Goal: Task Accomplishment & Management: Use online tool/utility

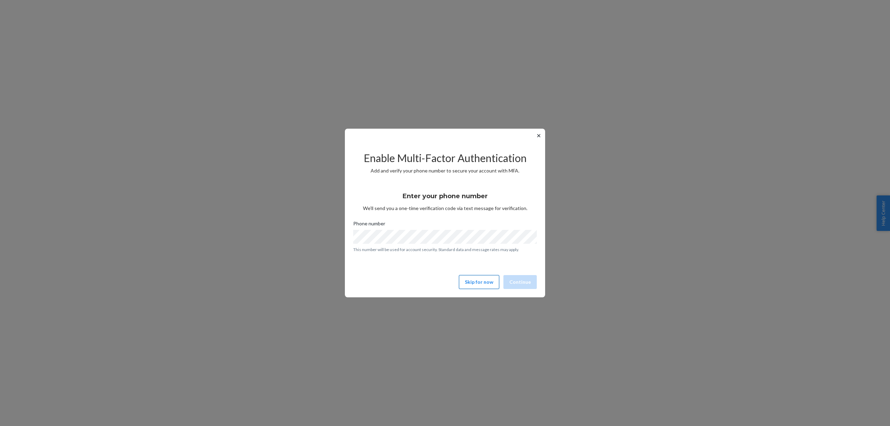
click at [473, 282] on button "Skip for now" at bounding box center [479, 282] width 40 height 14
drag, startPoint x: 465, startPoint y: 270, endPoint x: 468, endPoint y: 278, distance: 8.9
click at [467, 272] on div "Enable Multi-Factor Authentication Add and verify your phone number to secure y…" at bounding box center [444, 216] width 183 height 149
click at [469, 278] on button "Skip for now" at bounding box center [479, 282] width 40 height 14
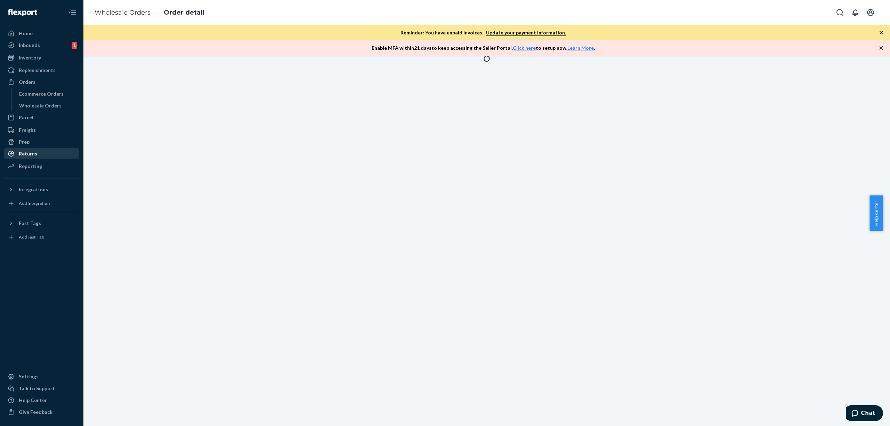
click at [34, 152] on div "Returns" at bounding box center [28, 153] width 18 height 7
click at [32, 166] on div "Reporting" at bounding box center [30, 166] width 23 height 7
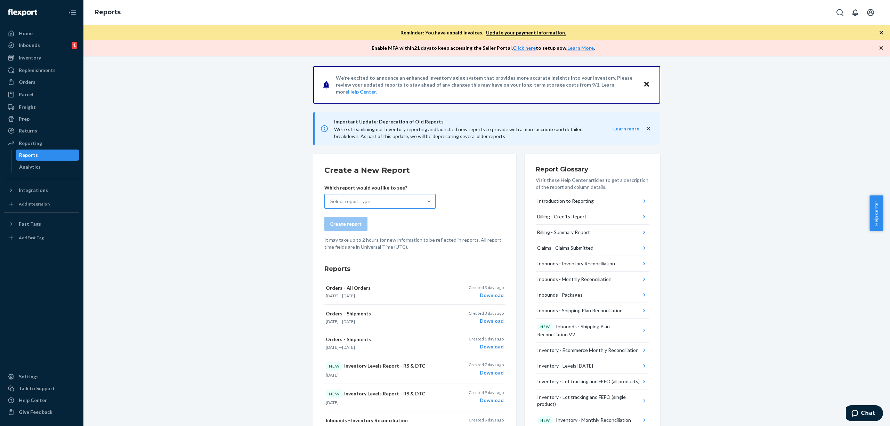
click at [397, 190] on p "Which report would you like to see?" at bounding box center [379, 187] width 111 height 7
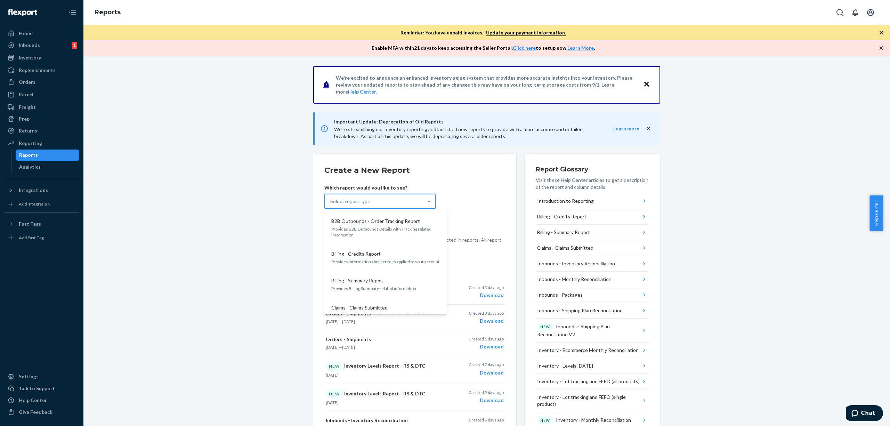
click at [399, 198] on div "Select report type" at bounding box center [374, 201] width 98 height 14
click at [331, 198] on input "option B2B Outbounds - Order Tracking Report focused, 1 of 35. 35 results avail…" at bounding box center [330, 201] width 1 height 7
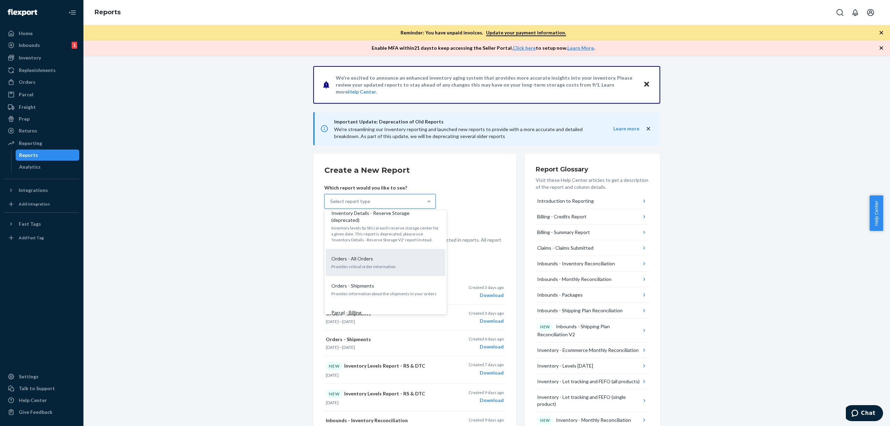
click at [407, 255] on div "Orders - All Orders" at bounding box center [383, 258] width 111 height 7
click at [331, 205] on input "option Orders - All Orders focused, 22 of 35. 35 results available. Use Up and …" at bounding box center [330, 201] width 1 height 7
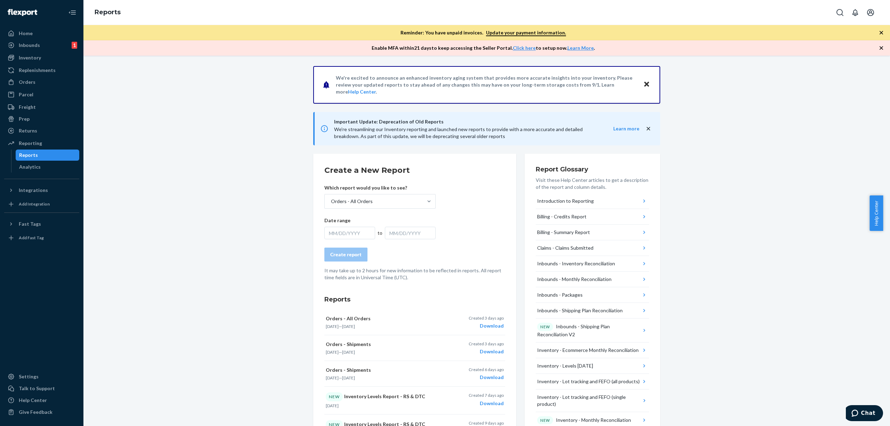
click at [370, 228] on div "MM/DD/YYYY" at bounding box center [349, 233] width 51 height 13
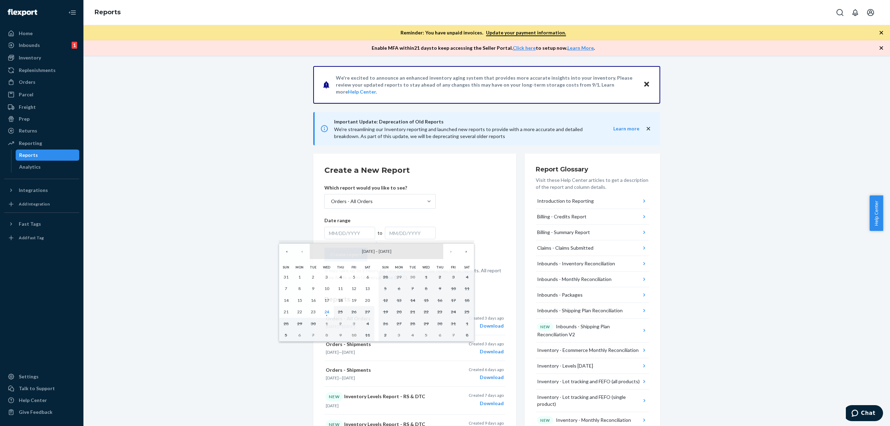
click at [362, 251] on span "September 2025" at bounding box center [368, 250] width 13 height 5
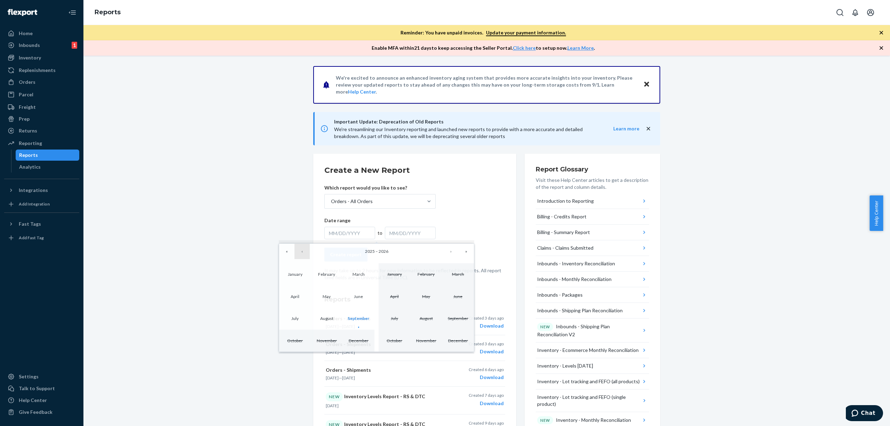
click at [302, 254] on button "‹" at bounding box center [301, 251] width 15 height 15
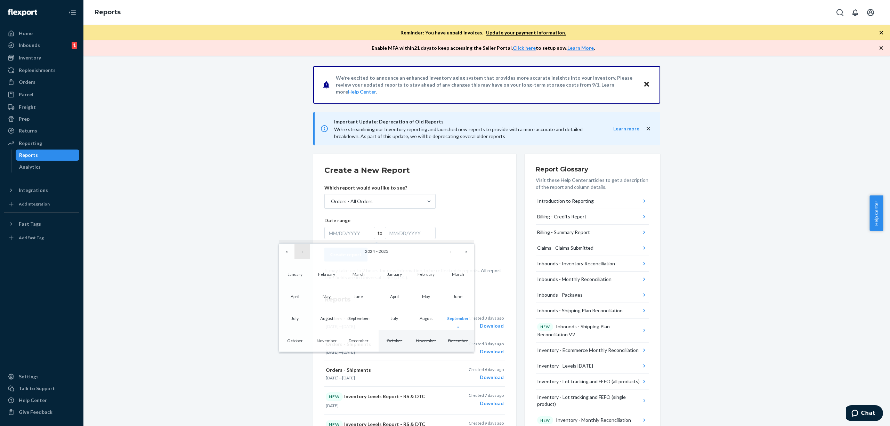
click at [301, 253] on button "‹" at bounding box center [301, 251] width 15 height 15
click at [456, 255] on button "›" at bounding box center [450, 251] width 15 height 15
click at [302, 251] on button "‹" at bounding box center [301, 251] width 15 height 15
click at [400, 335] on button "October" at bounding box center [394, 340] width 32 height 22
click at [316, 279] on button "1" at bounding box center [313, 277] width 14 height 12
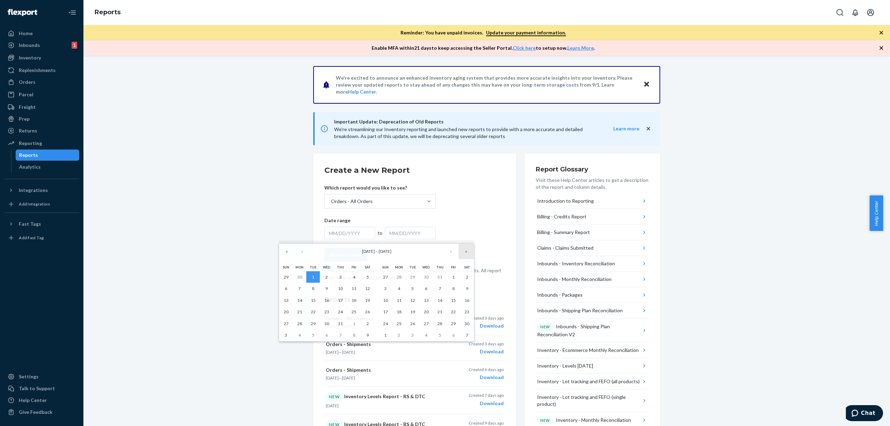
click at [462, 251] on button "»" at bounding box center [465, 251] width 15 height 15
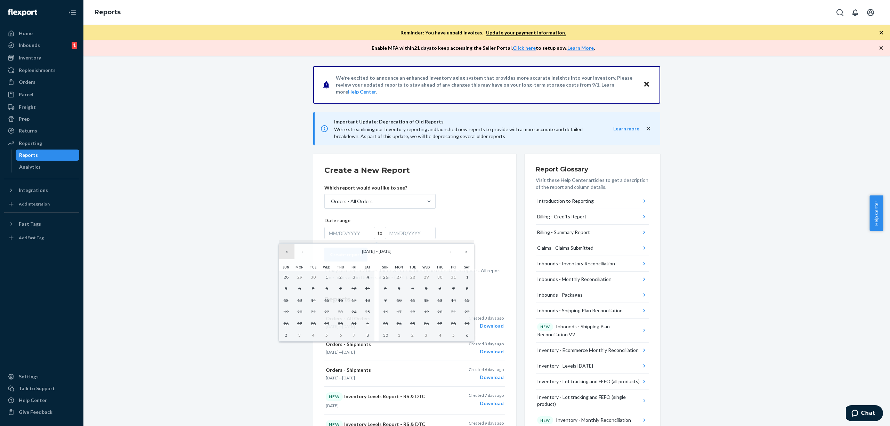
click at [285, 248] on button "«" at bounding box center [286, 251] width 15 height 15
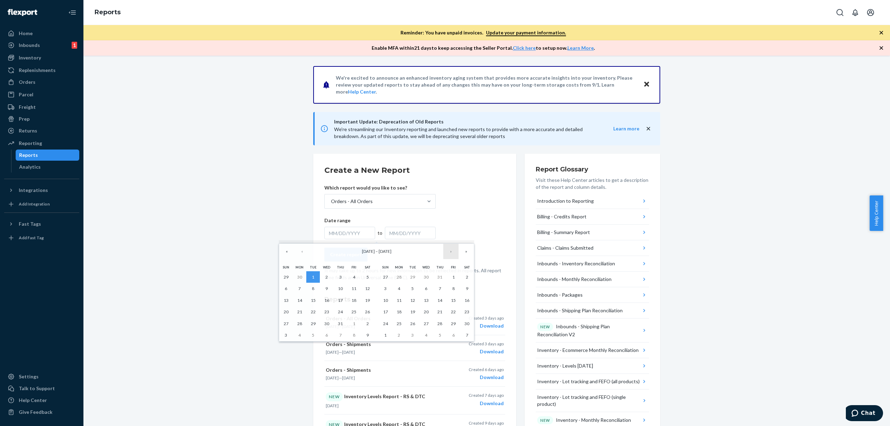
click at [447, 250] on button "›" at bounding box center [450, 251] width 15 height 15
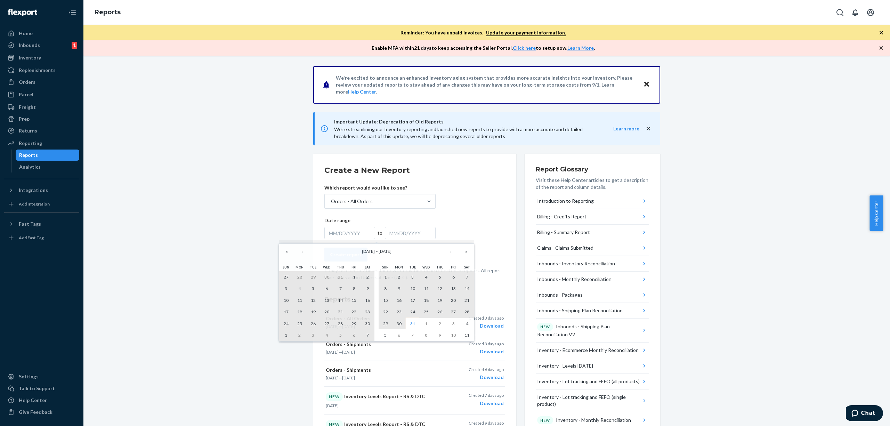
click at [410, 324] on abbr "31" at bounding box center [412, 323] width 5 height 5
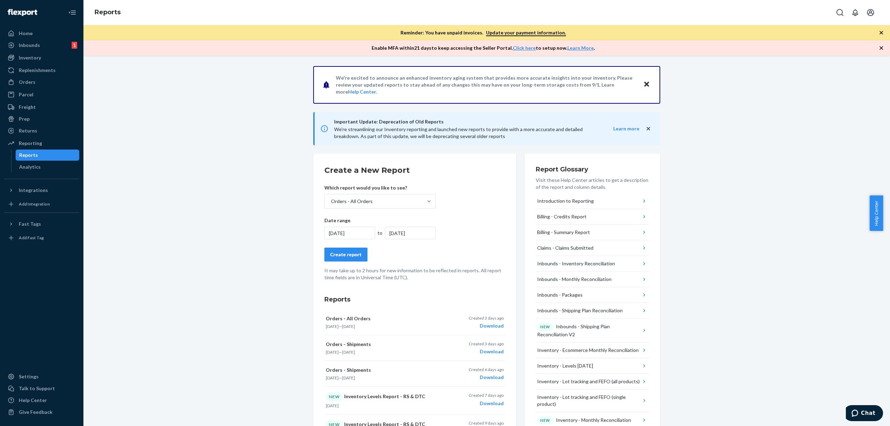
click at [350, 252] on div "Create report" at bounding box center [345, 254] width 31 height 7
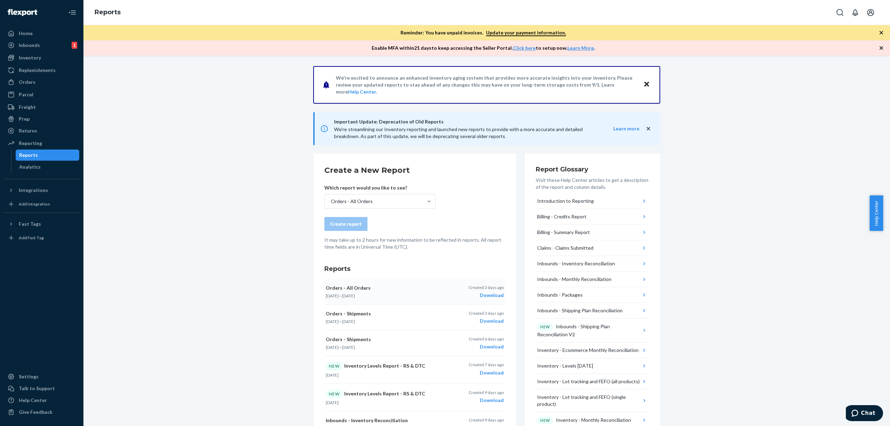
click at [488, 288] on p "Created 3 days ago" at bounding box center [485, 287] width 35 height 6
drag, startPoint x: 185, startPoint y: 163, endPoint x: 224, endPoint y: 171, distance: 39.5
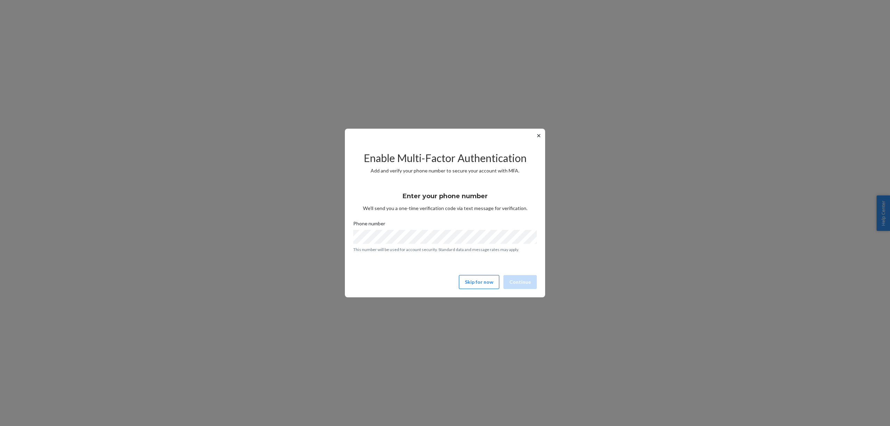
click at [471, 287] on button "Skip for now" at bounding box center [479, 282] width 40 height 14
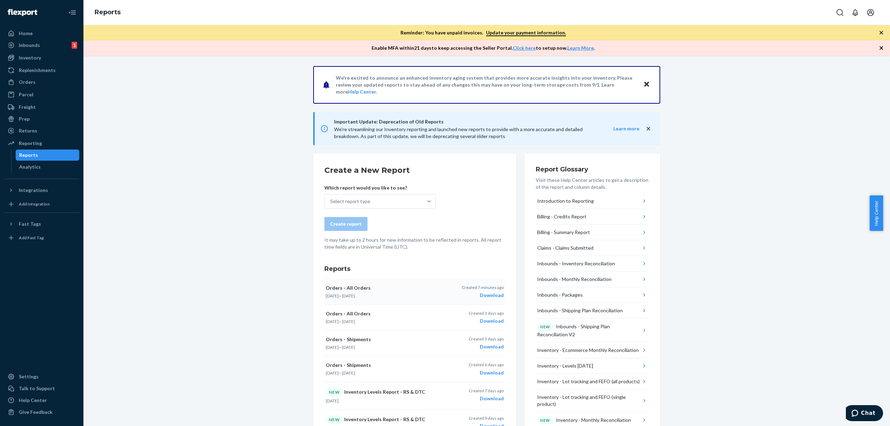
click at [495, 296] on div "Download" at bounding box center [483, 295] width 42 height 7
